Goal: Information Seeking & Learning: Find contact information

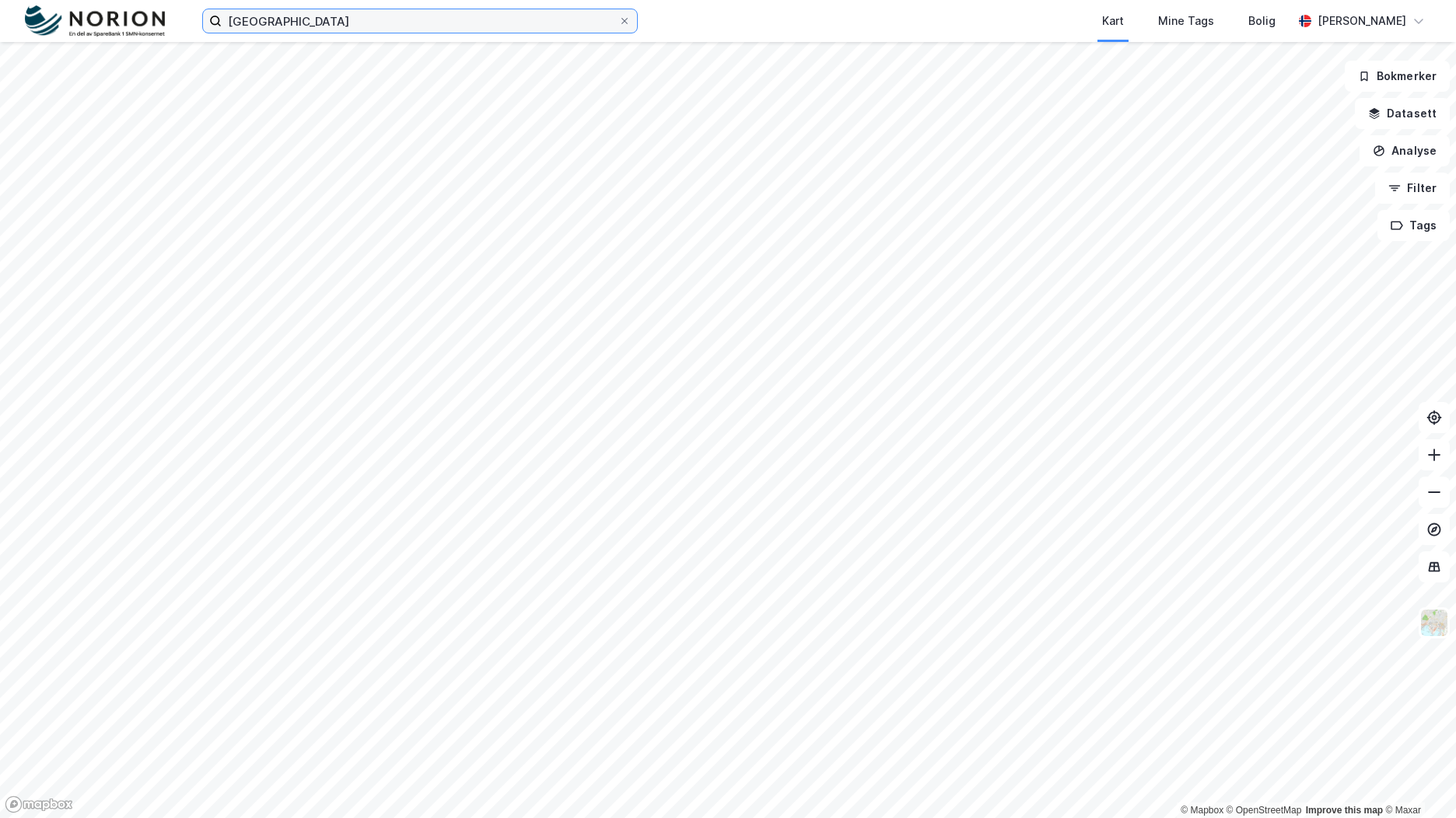
click at [249, 21] on input "[GEOGRAPHIC_DATA]" at bounding box center [420, 21] width 397 height 23
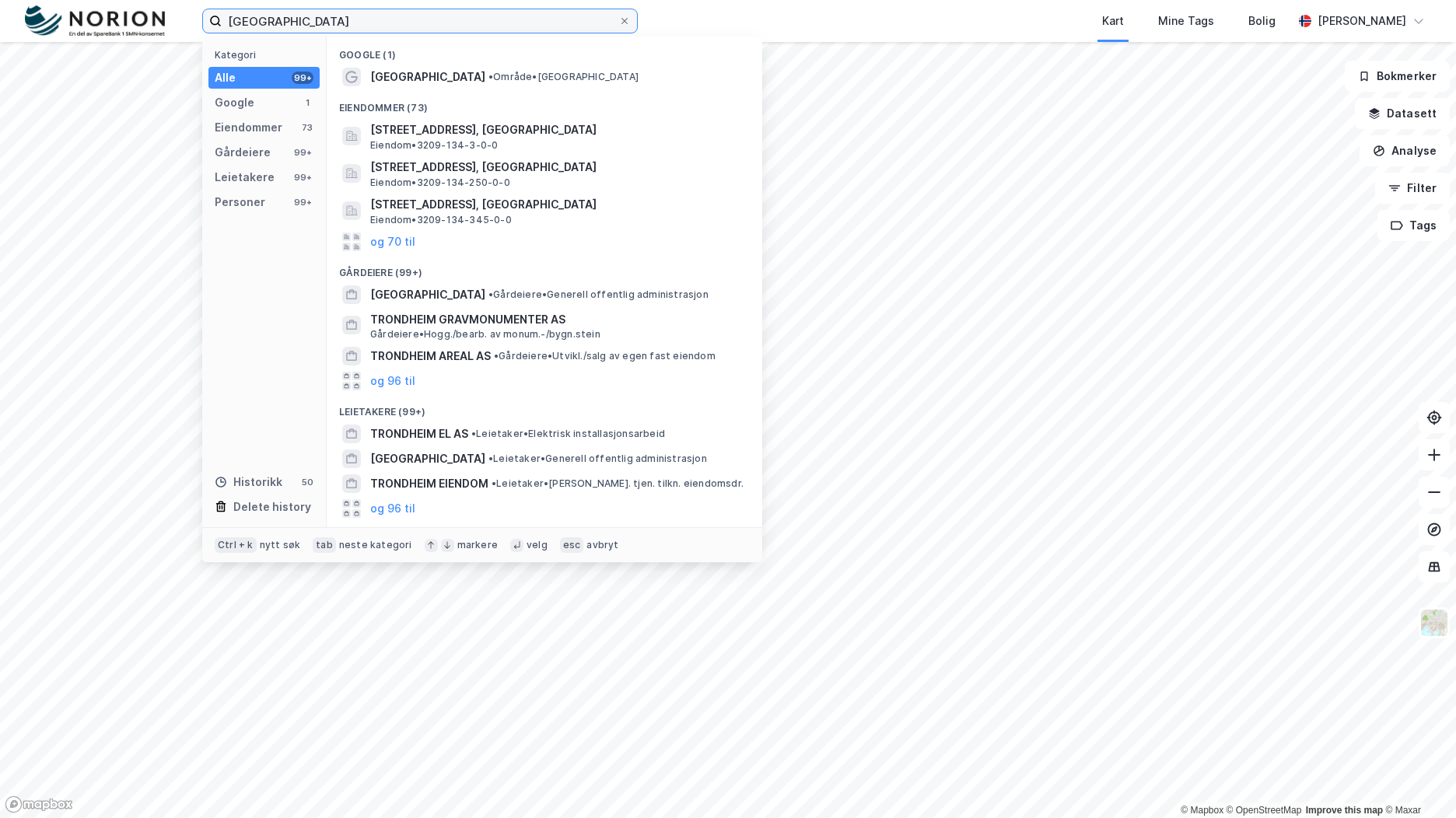
click at [249, 21] on input "[GEOGRAPHIC_DATA]" at bounding box center [420, 21] width 397 height 23
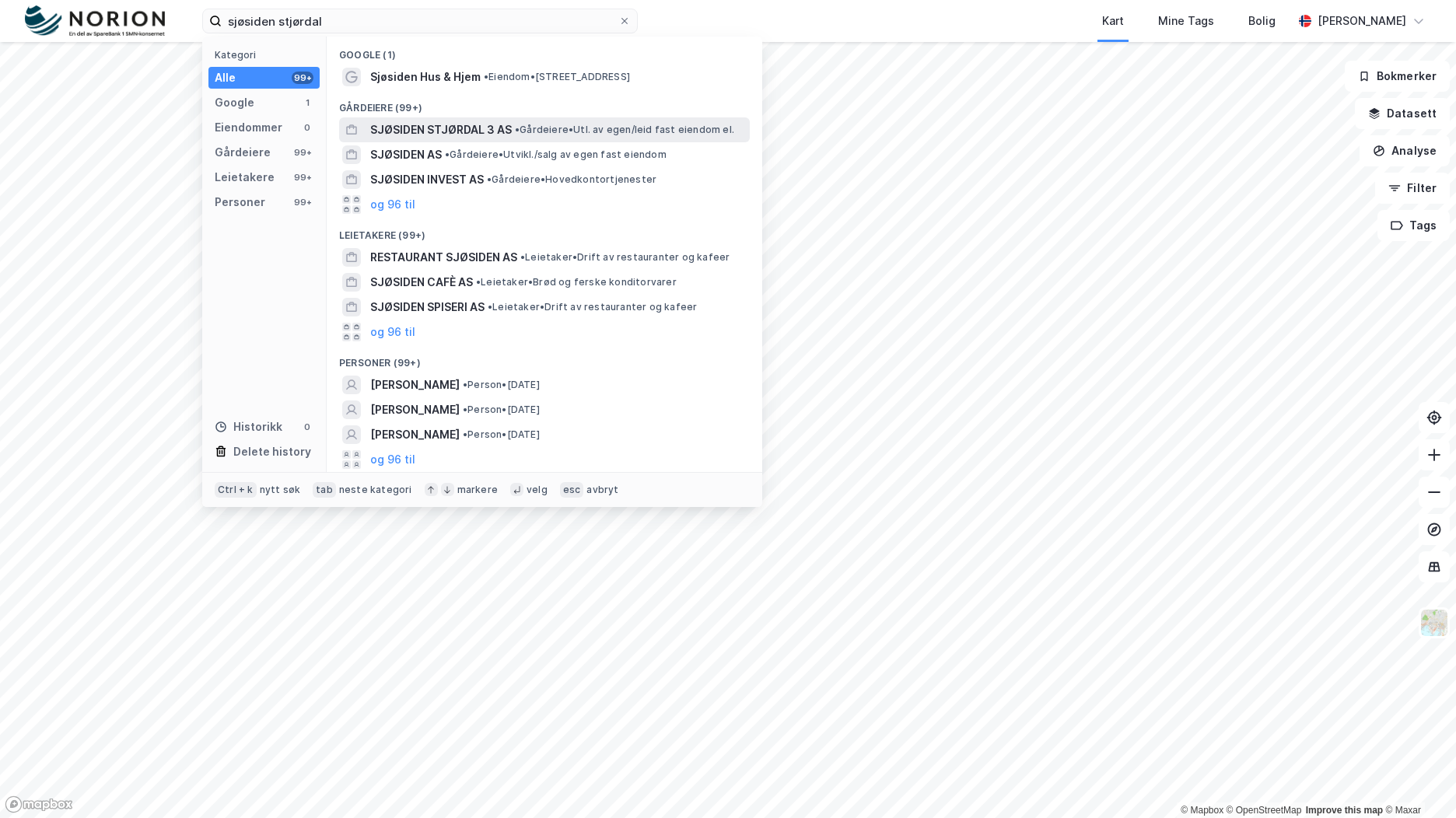
click at [542, 129] on span "• Gårdeiere • Utl. av egen/leid fast eiendom el." at bounding box center [623, 129] width 219 height 13
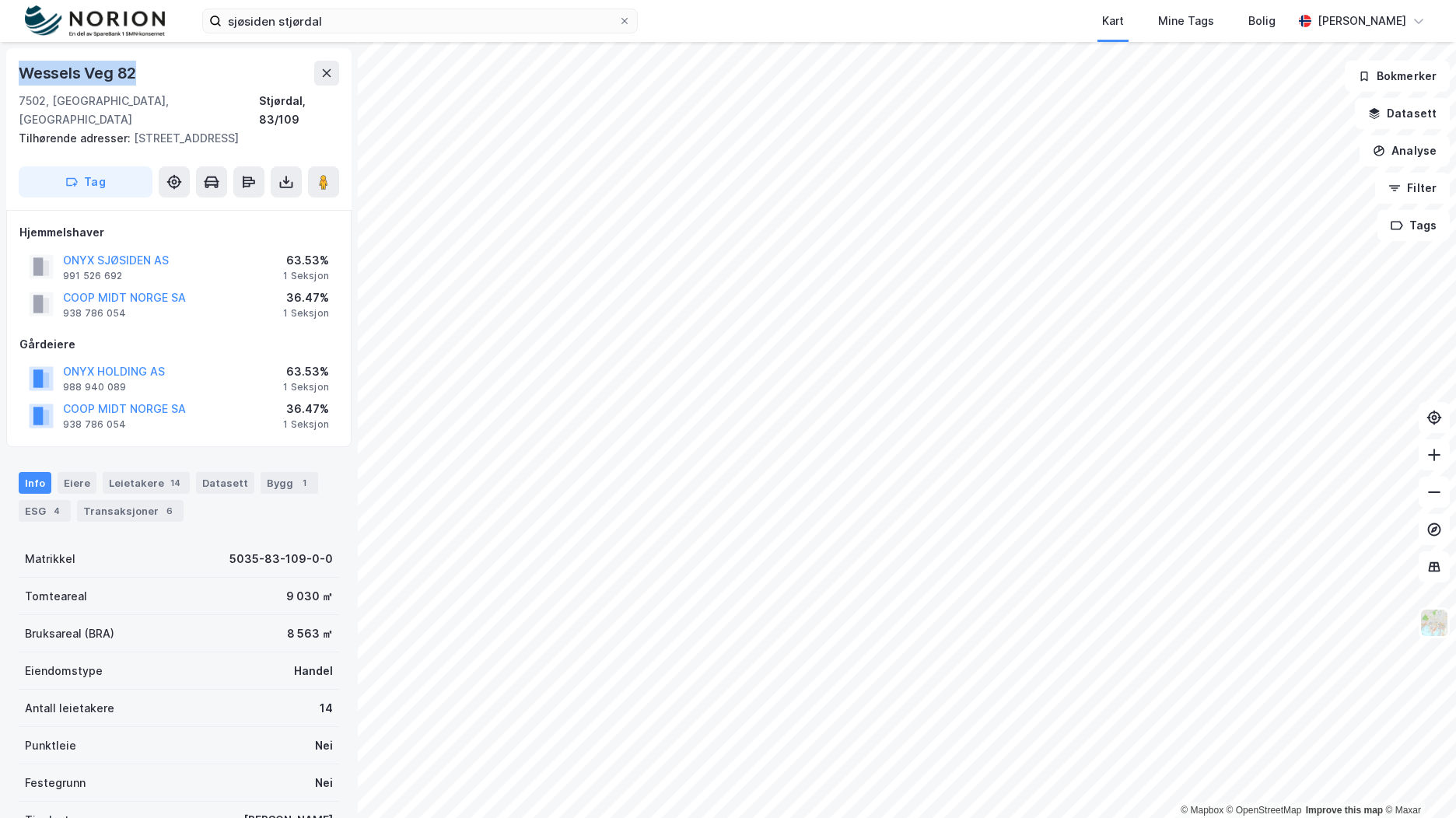
drag, startPoint x: 149, startPoint y: 72, endPoint x: 20, endPoint y: 65, distance: 129.2
click at [20, 65] on div "Wessels Veg 82" at bounding box center [179, 73] width 321 height 25
copy div "Wessels Veg 82"
click at [0, 0] on button "ONYX SJØSIDEN AS" at bounding box center [0, 0] width 0 height 0
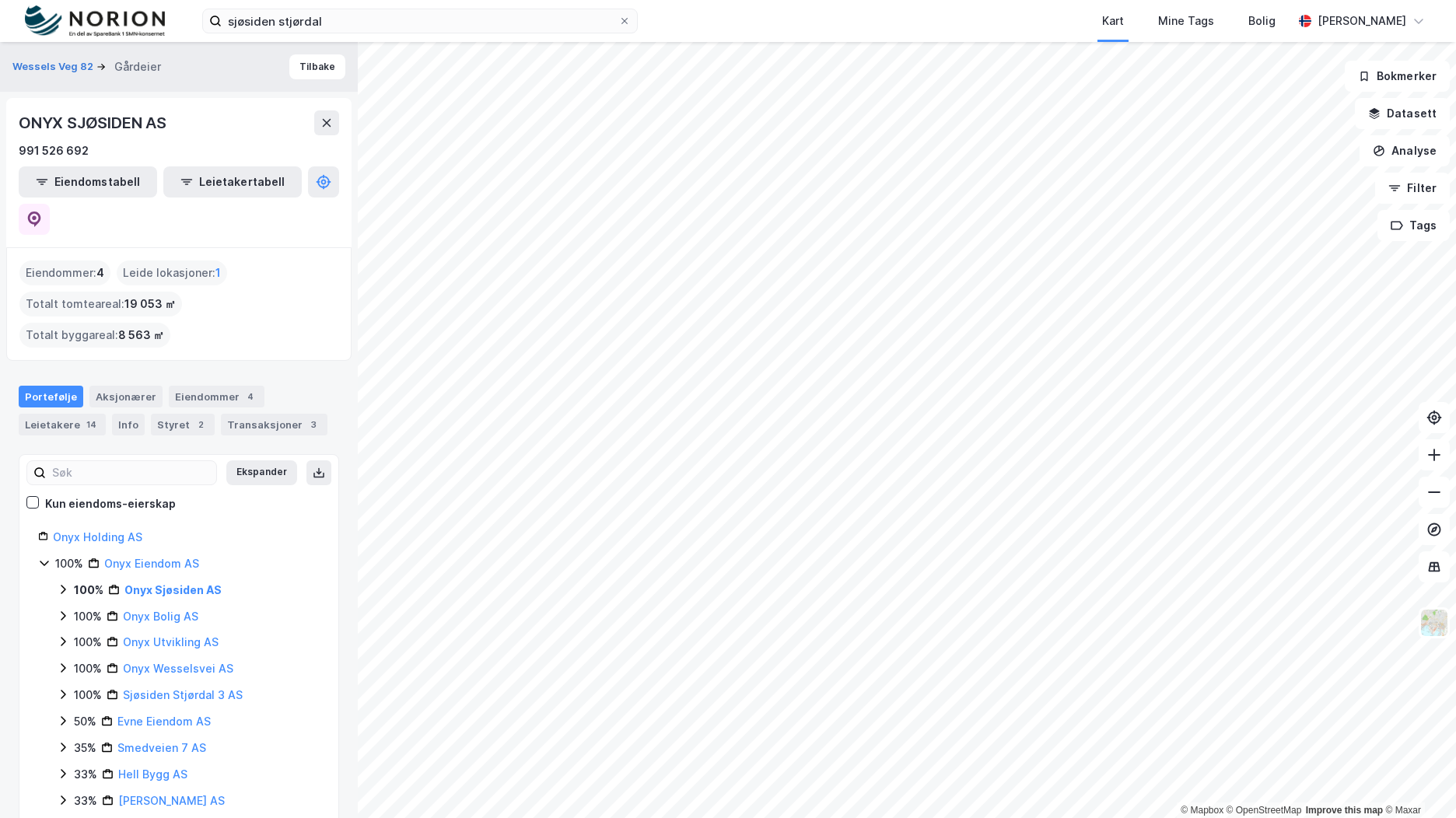
click at [60, 583] on icon at bounding box center [63, 589] width 13 height 13
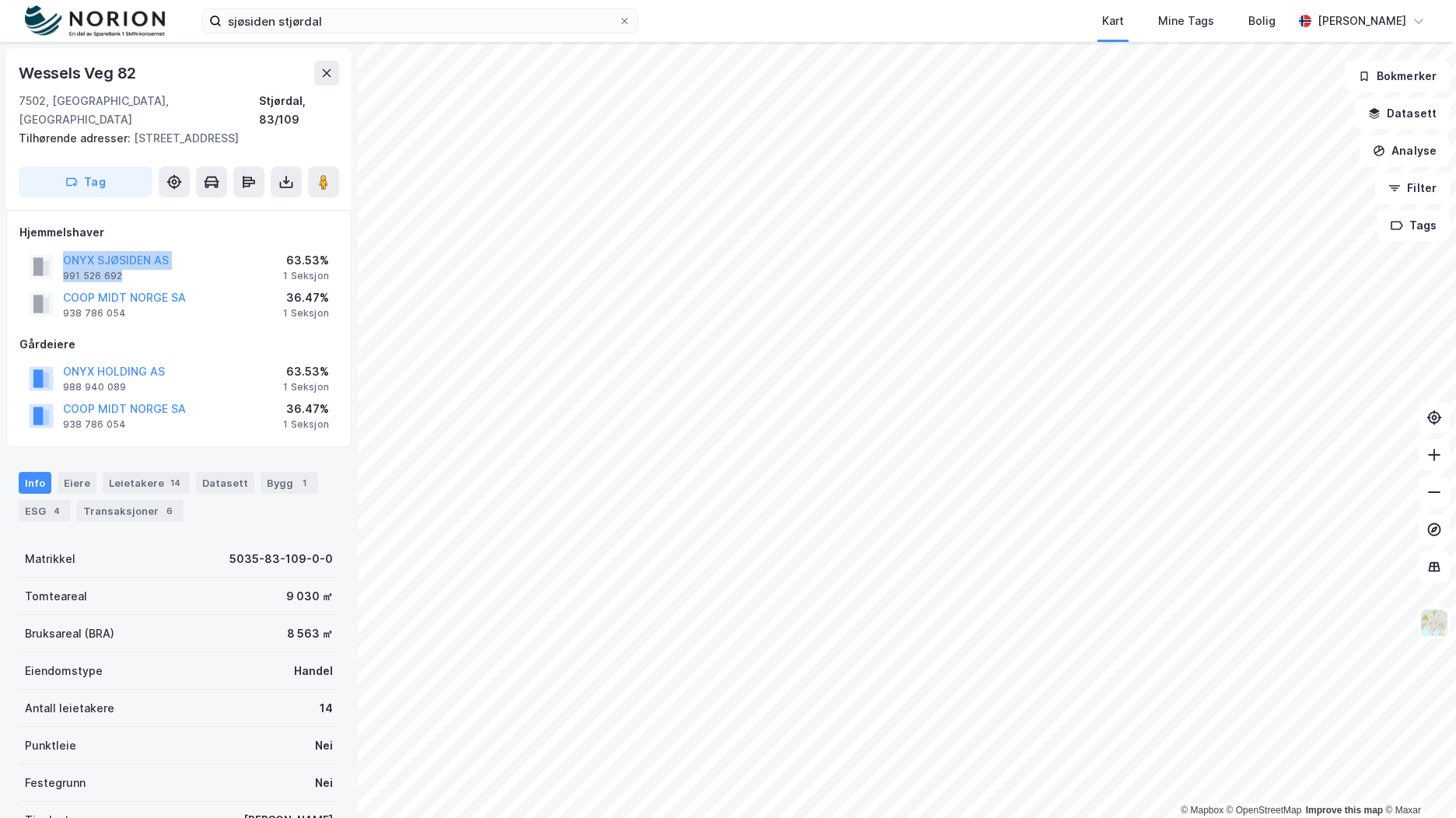
drag, startPoint x: 130, startPoint y: 271, endPoint x: 63, endPoint y: 254, distance: 69.1
click at [63, 254] on div "ONYX SJØSIDEN AS 991 526 692" at bounding box center [98, 266] width 140 height 31
copy div "ONYX SJØSIDEN AS 991 526 692"
click at [213, 21] on label "sjøsiden stjørdal" at bounding box center [419, 21] width 435 height 25
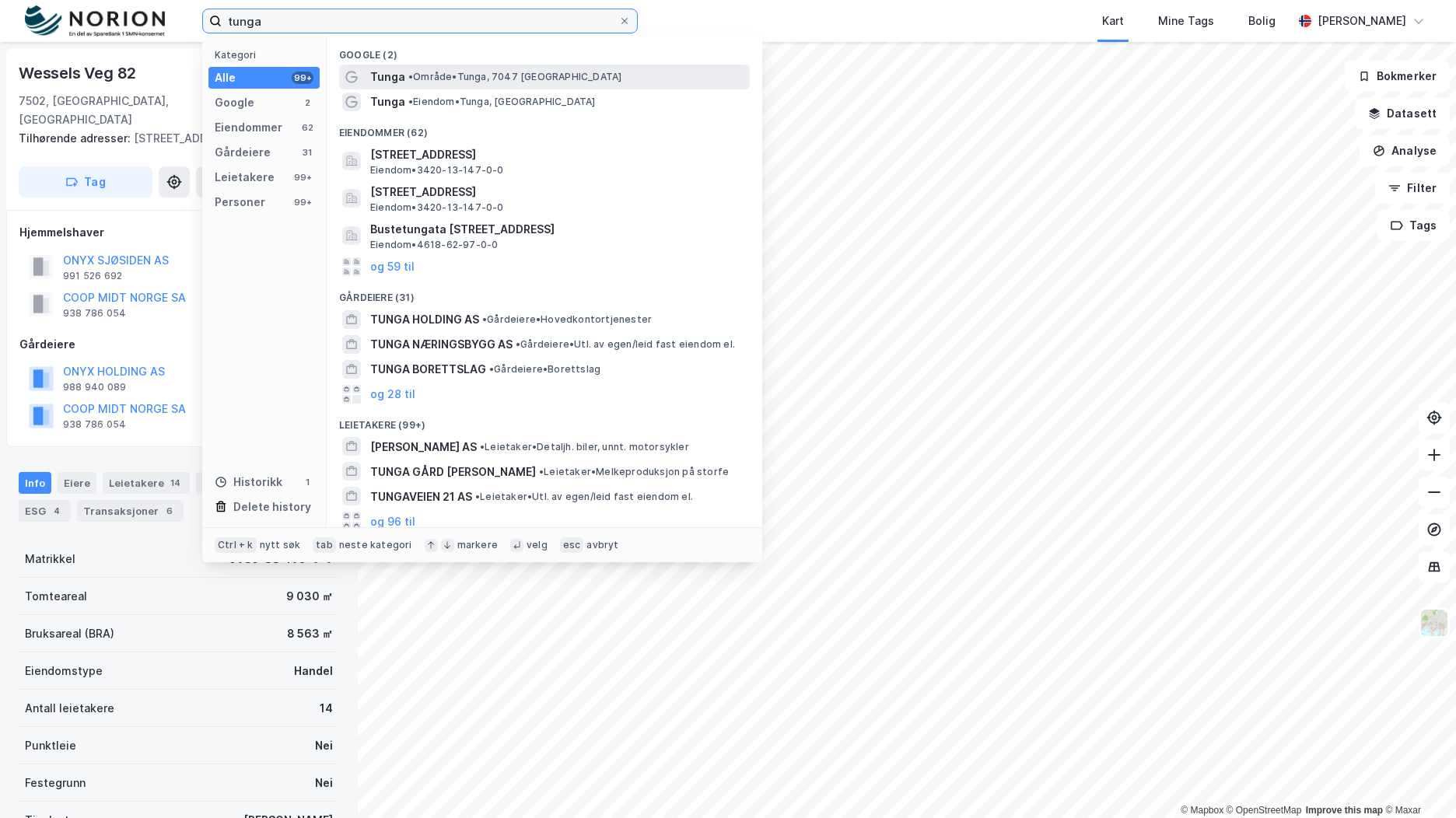
type input "tunga"
click at [590, 85] on div "Tunga • Område • Tunga, [GEOGRAPHIC_DATA]" at bounding box center [557, 77] width 376 height 19
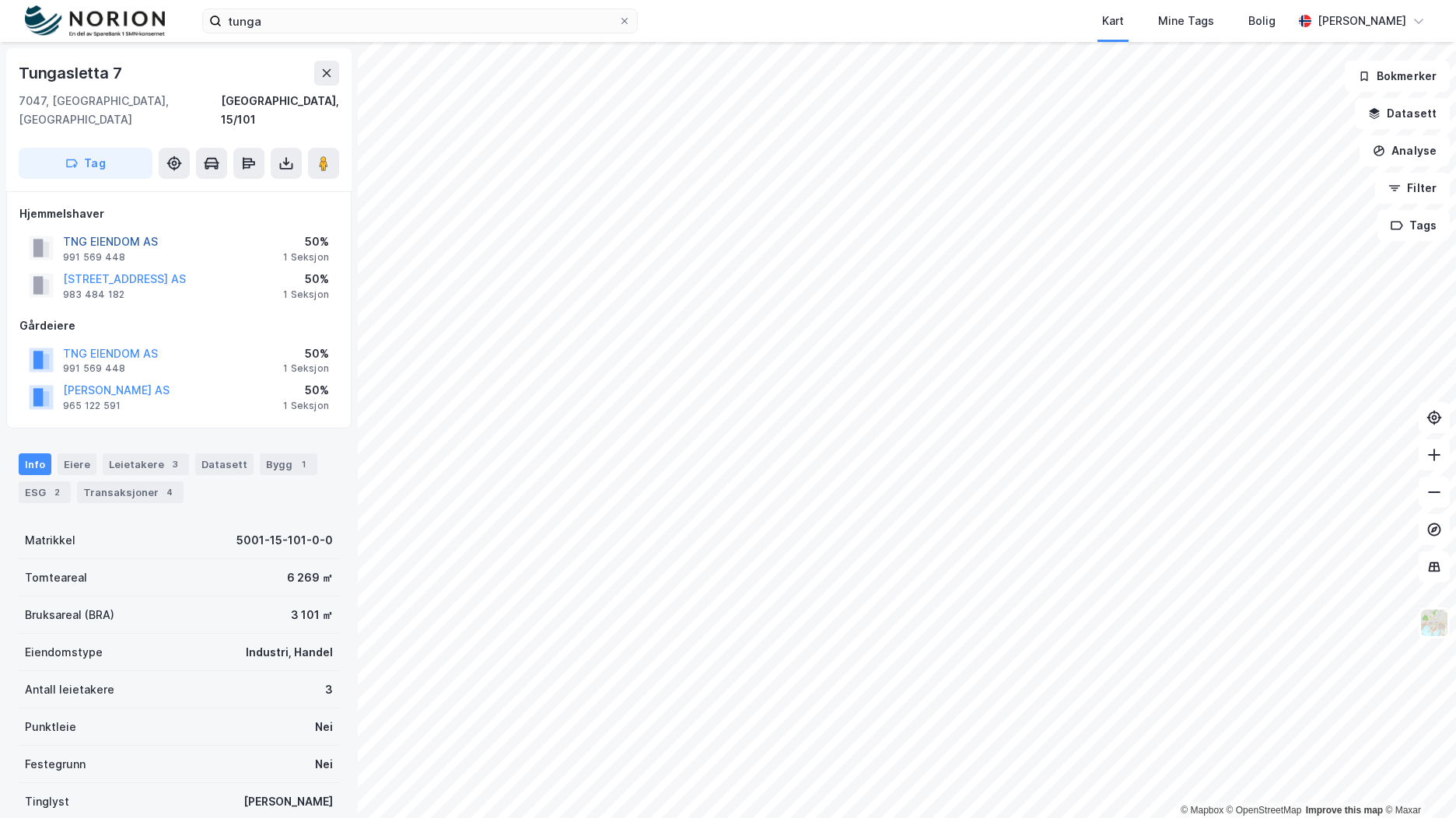
click at [0, 0] on button "TNG EIENDOM AS" at bounding box center [0, 0] width 0 height 0
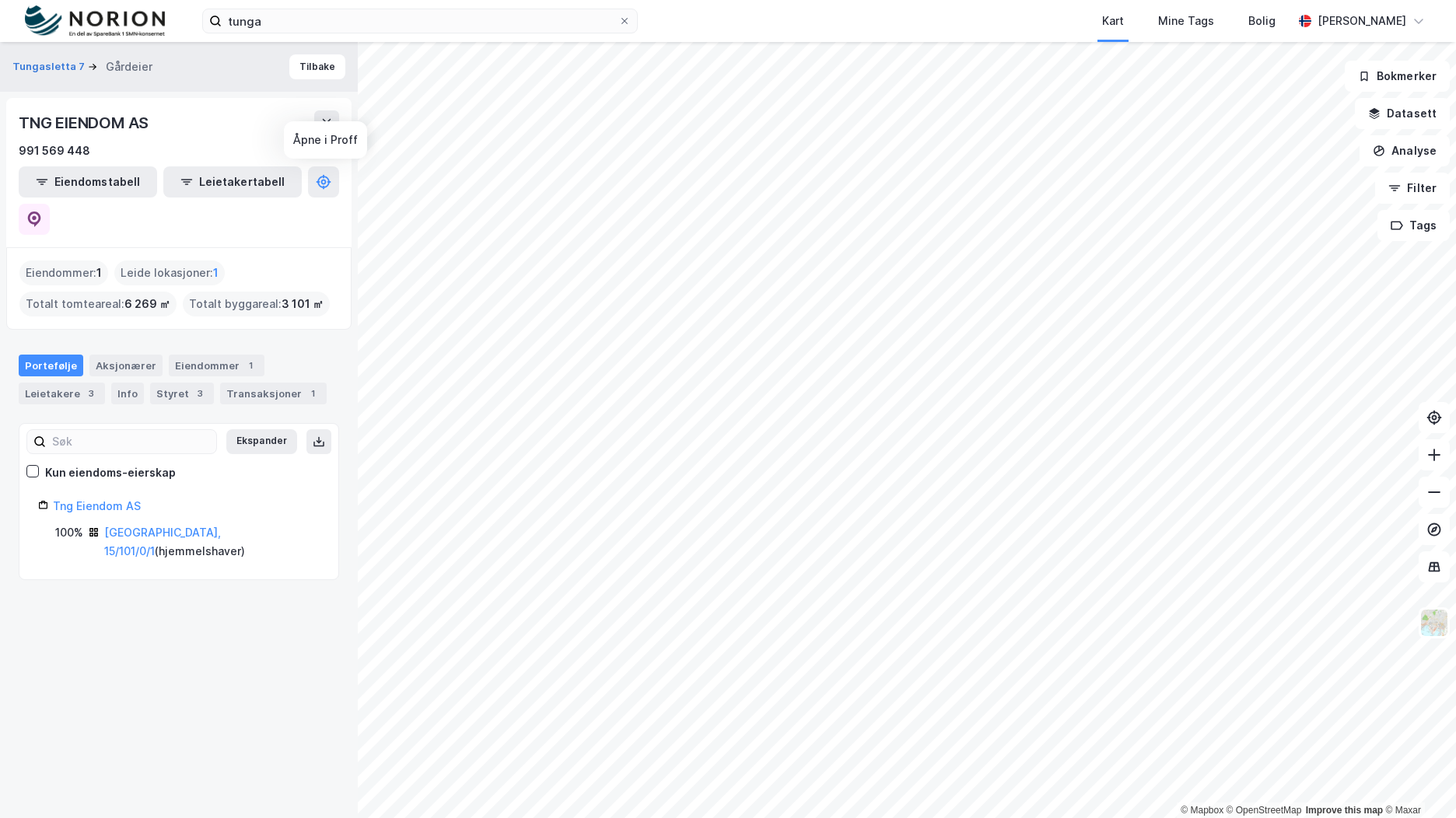
click at [42, 212] on icon at bounding box center [34, 219] width 15 height 15
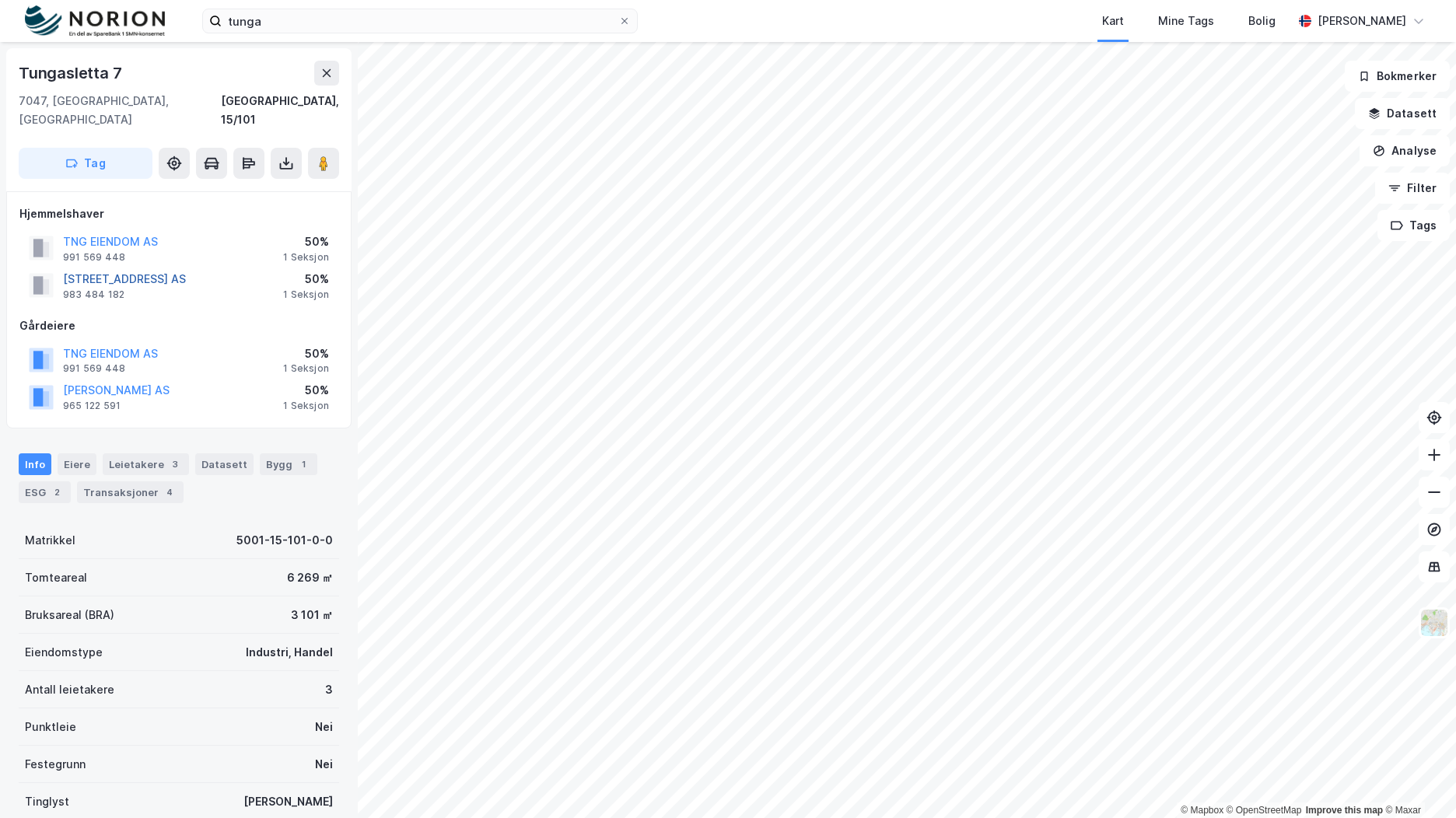
click at [0, 0] on button "[STREET_ADDRESS] AS" at bounding box center [0, 0] width 0 height 0
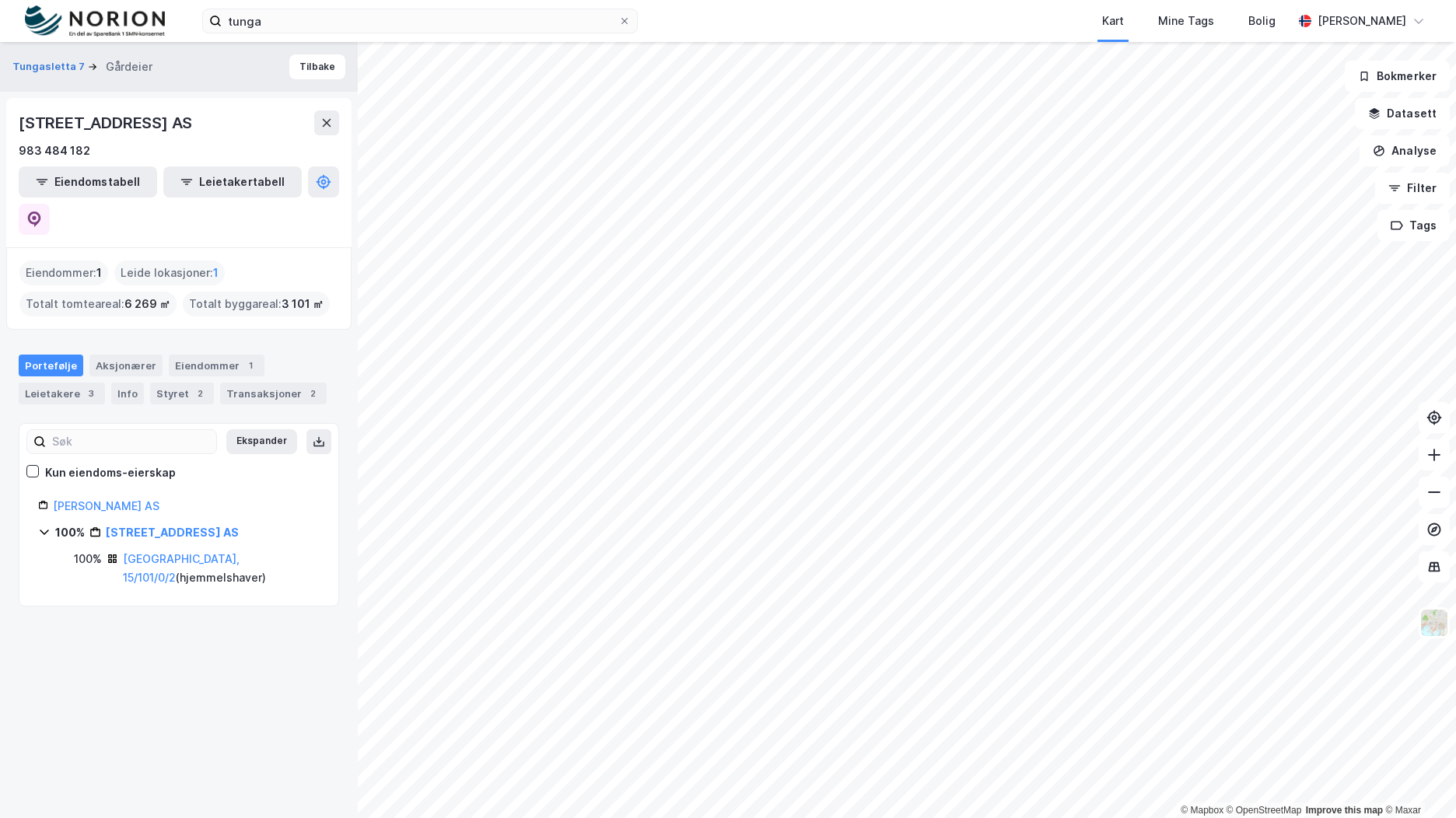
click at [340, 188] on div "[STREET_ADDRESS] AS 983 484 182 Eiendomstabell Leietakertabell" at bounding box center [179, 172] width 346 height 149
click at [50, 204] on button at bounding box center [34, 219] width 31 height 31
